Goal: Navigation & Orientation: Find specific page/section

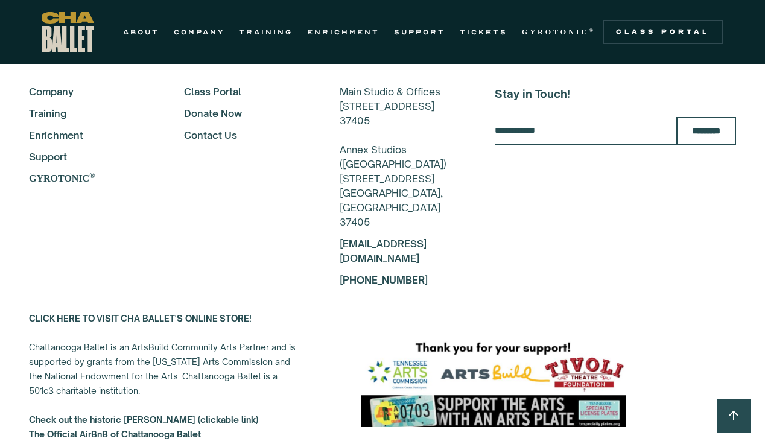
scroll to position [2242, 0]
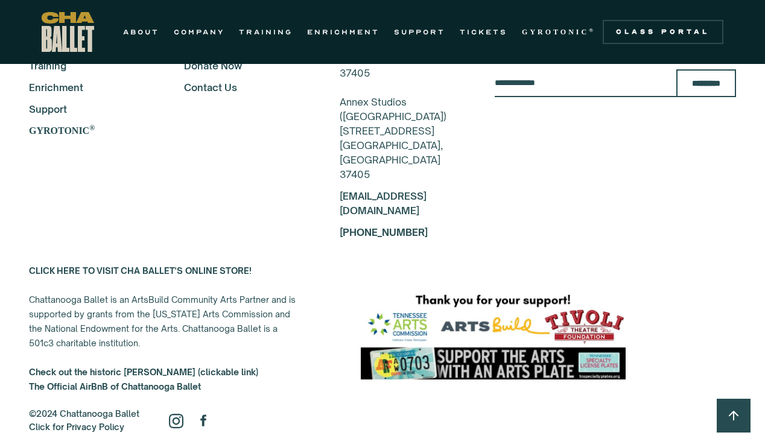
click at [177, 414] on img at bounding box center [176, 421] width 14 height 14
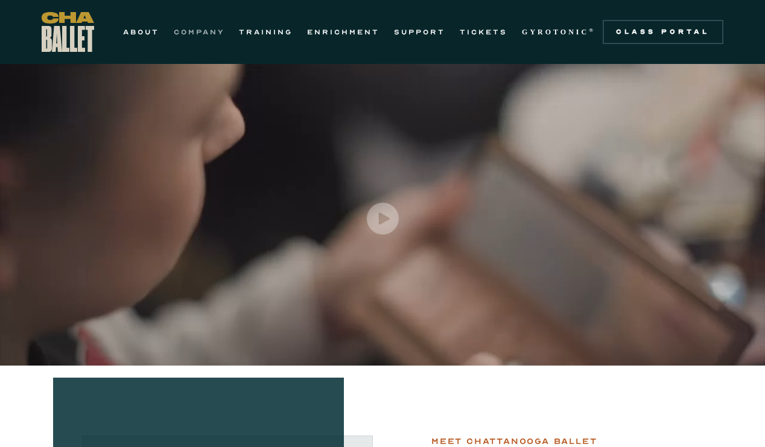
click at [193, 34] on link "COMPANY" at bounding box center [199, 32] width 51 height 14
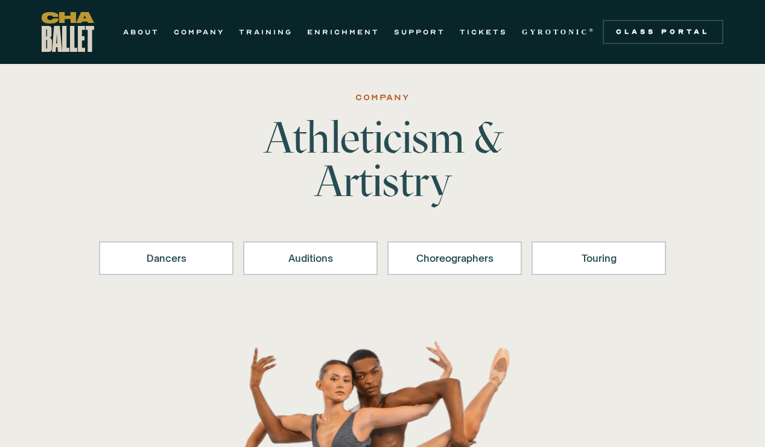
scroll to position [14, 0]
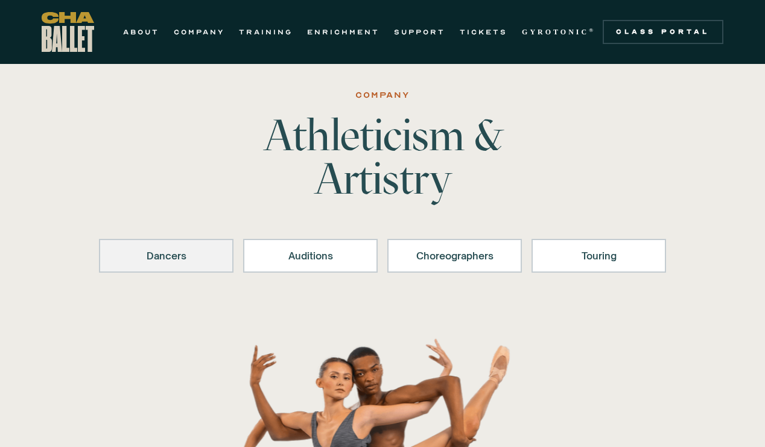
click at [184, 252] on div "Dancers" at bounding box center [166, 256] width 103 height 14
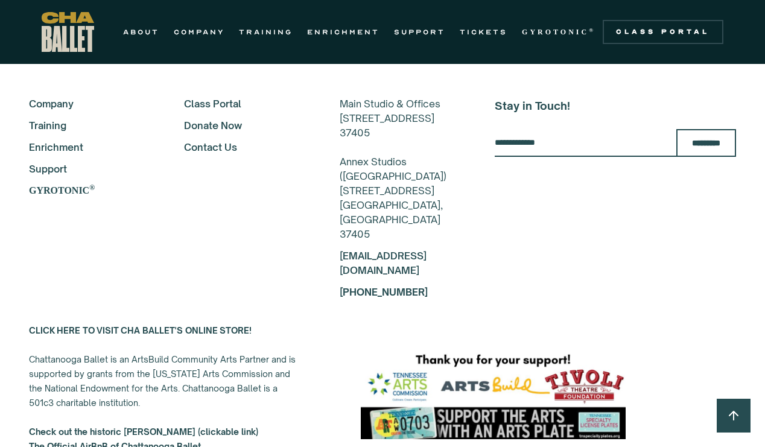
scroll to position [3296, 0]
